Goal: Navigation & Orientation: Find specific page/section

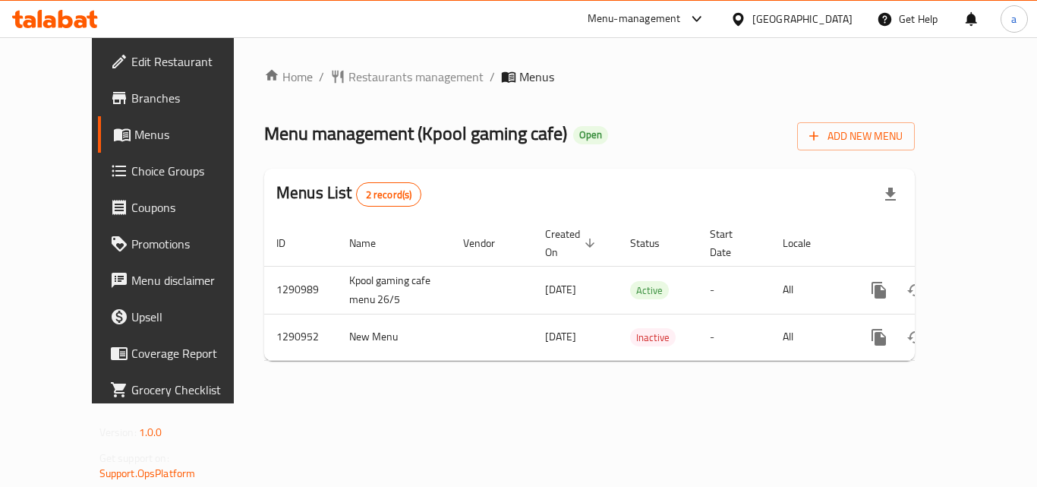
click at [322, 91] on div "Home / Restaurants management / Menus Menu management ( Kpool gaming cafe ) Ope…" at bounding box center [589, 220] width 651 height 305
click at [349, 82] on span "Restaurants management" at bounding box center [416, 77] width 135 height 18
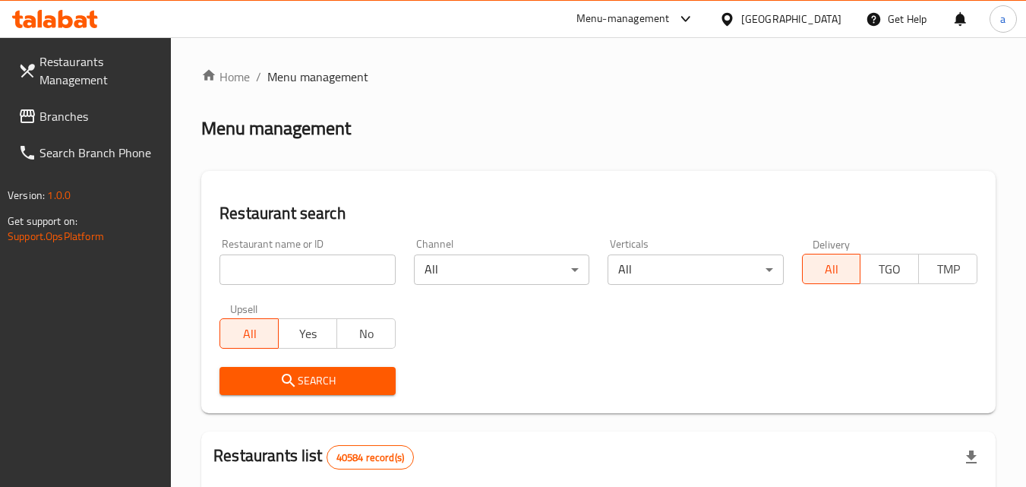
click at [93, 110] on span "Branches" at bounding box center [99, 116] width 120 height 18
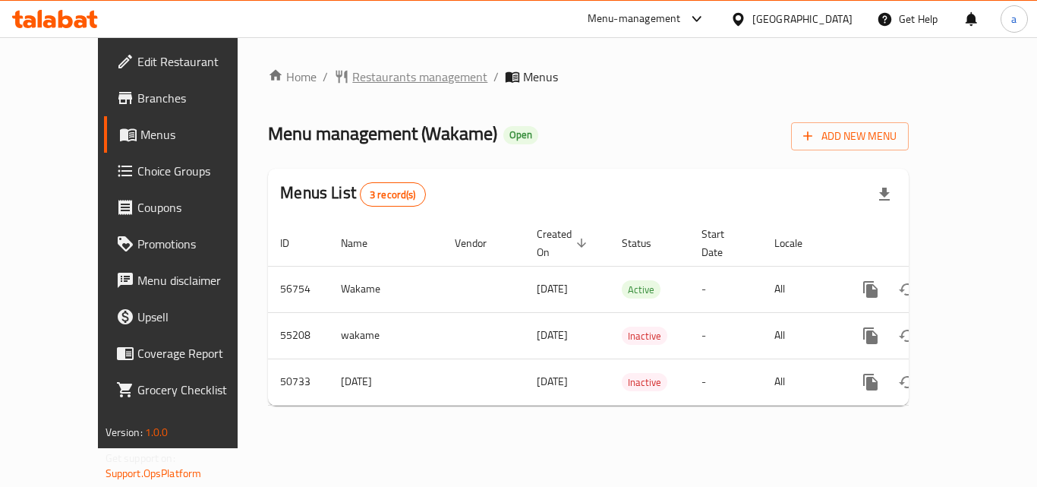
click at [352, 74] on span "Restaurants management" at bounding box center [419, 77] width 135 height 18
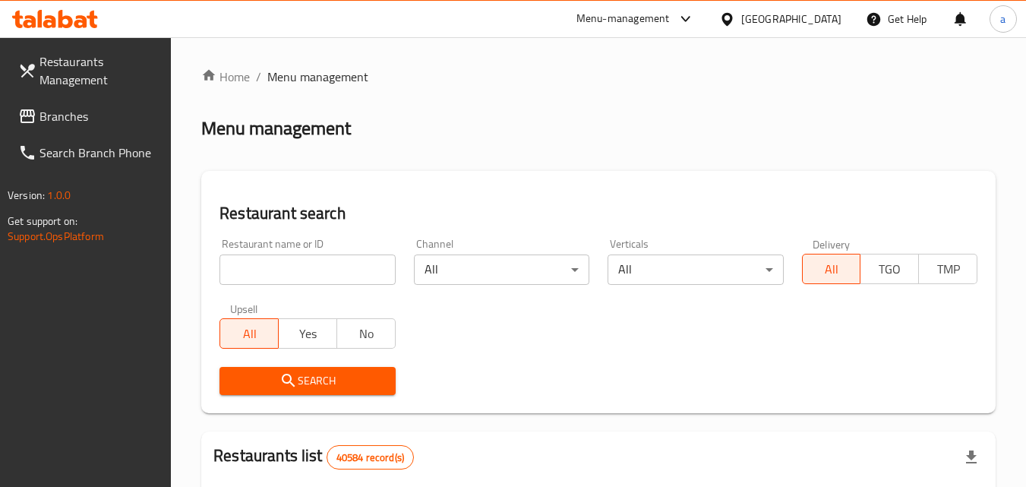
drag, startPoint x: 66, startPoint y: 120, endPoint x: 55, endPoint y: 122, distance: 10.7
click at [66, 120] on span "Branches" at bounding box center [99, 116] width 120 height 18
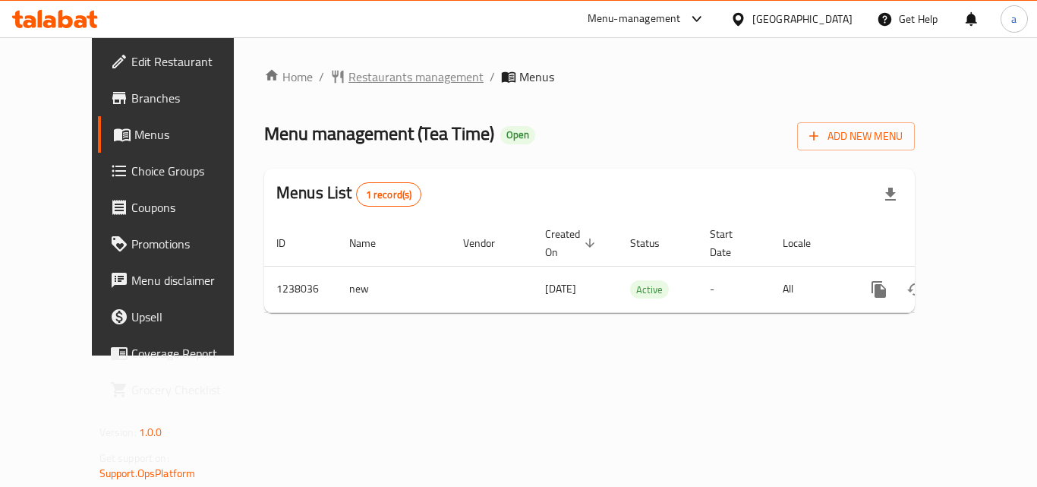
click at [349, 69] on span "Restaurants management" at bounding box center [416, 77] width 135 height 18
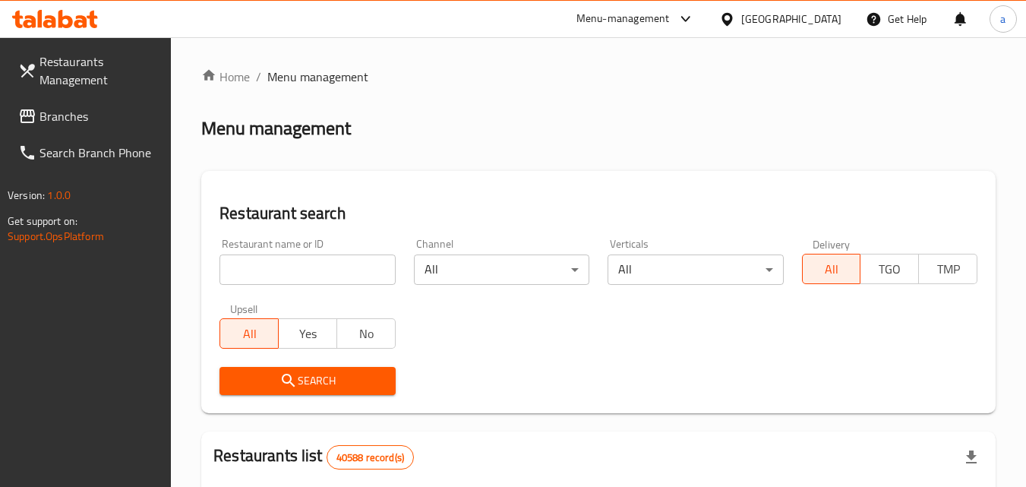
click at [62, 110] on span "Branches" at bounding box center [99, 116] width 120 height 18
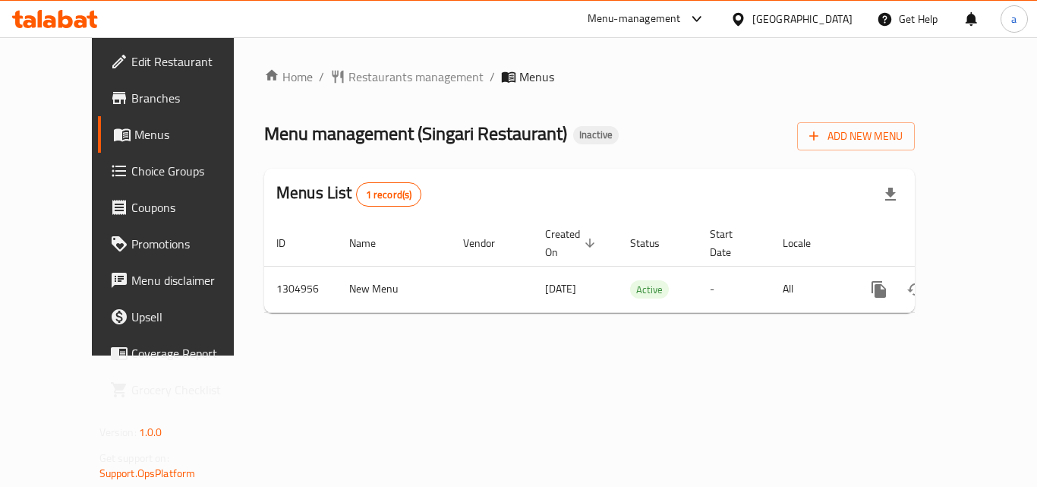
click at [333, 348] on div "Home / Restaurants management / Menus Menu management ( Singari Restaurant ) In…" at bounding box center [590, 196] width 712 height 318
click at [289, 350] on div "Home / Restaurants management / Menus Menu management ( Singari Restaurant ) In…" at bounding box center [590, 196] width 712 height 318
